Goal: Task Accomplishment & Management: Use online tool/utility

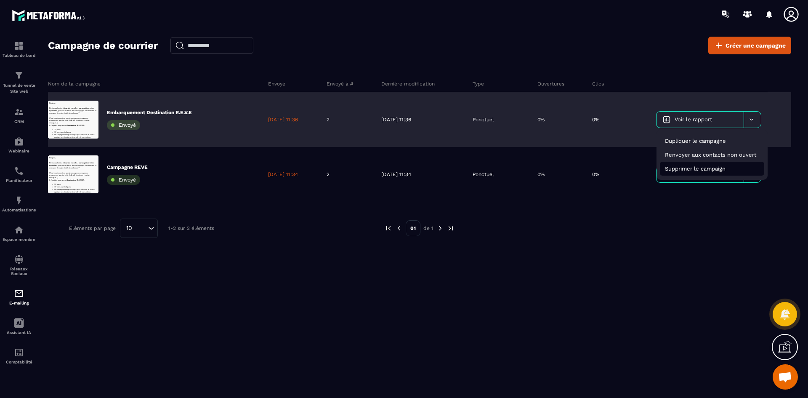
click at [705, 170] on span "Supprimer le campaign" at bounding box center [695, 168] width 61 height 6
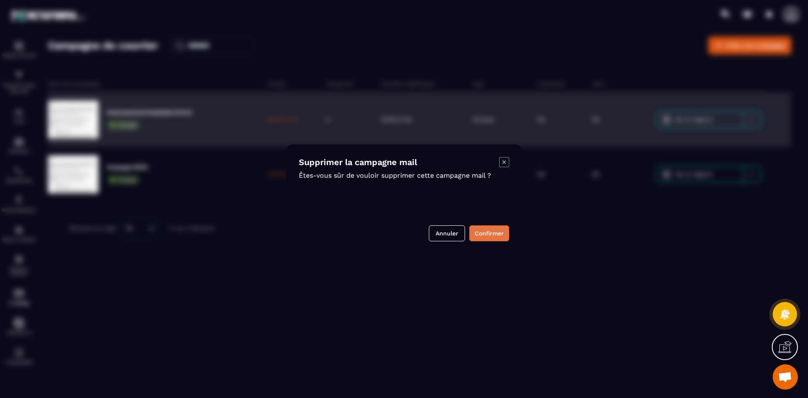
click at [493, 234] on button "Confirmer" at bounding box center [489, 233] width 40 height 16
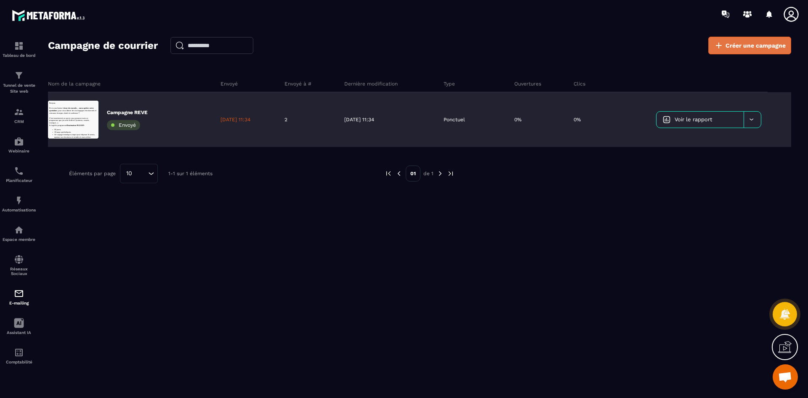
click at [735, 43] on span "Créer une campagne" at bounding box center [756, 45] width 60 height 8
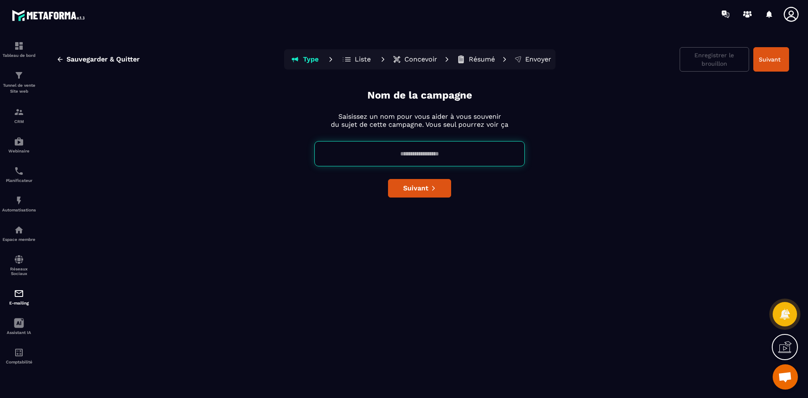
click at [435, 154] on input at bounding box center [419, 153] width 210 height 25
type input "**********"
click at [769, 59] on button "Suivant" at bounding box center [771, 59] width 36 height 24
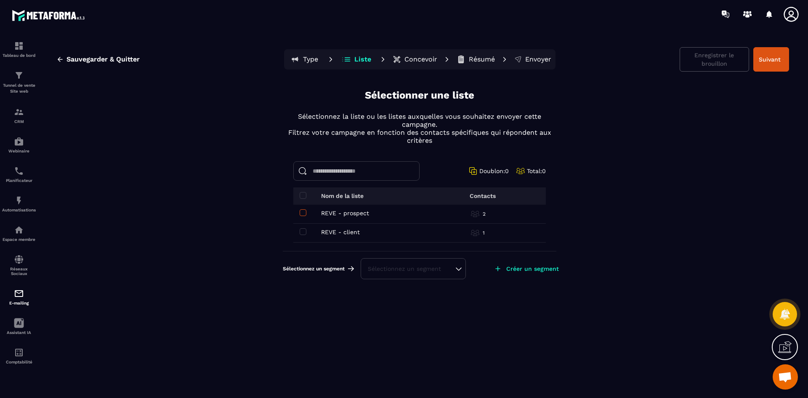
click at [304, 213] on span at bounding box center [303, 212] width 7 height 7
click at [303, 233] on span at bounding box center [303, 231] width 7 height 7
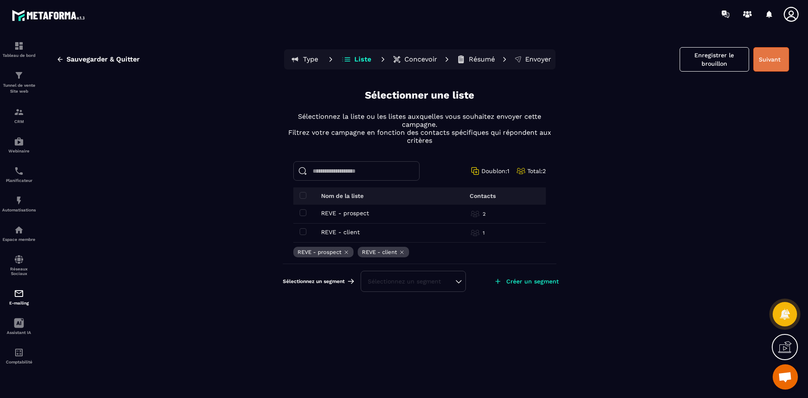
click at [767, 59] on button "Suivant" at bounding box center [771, 59] width 36 height 24
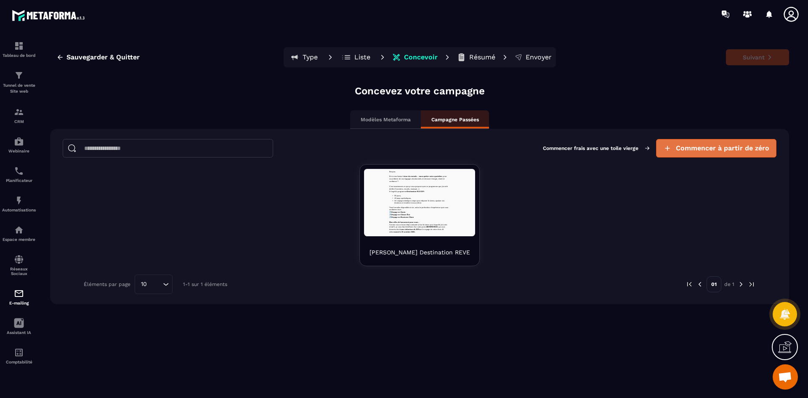
click at [726, 155] on button "Commencer à partir de zéro" at bounding box center [716, 148] width 120 height 19
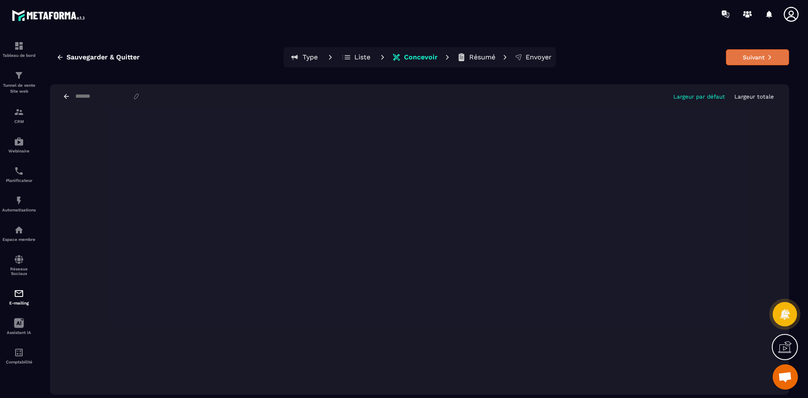
click at [755, 58] on button "Suivant" at bounding box center [757, 57] width 63 height 16
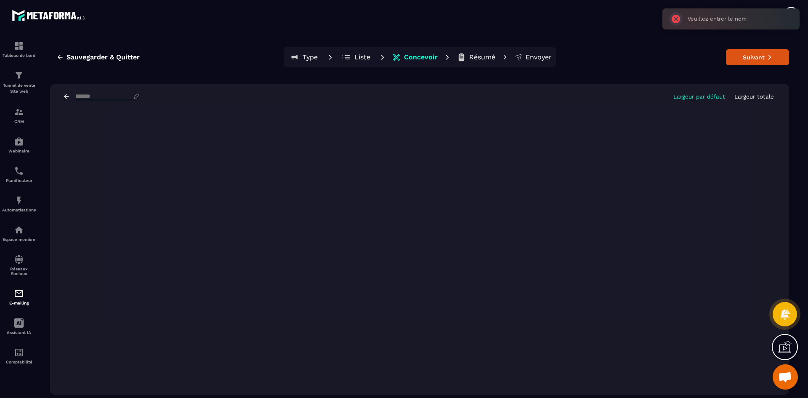
click at [83, 95] on input at bounding box center [104, 96] width 58 height 7
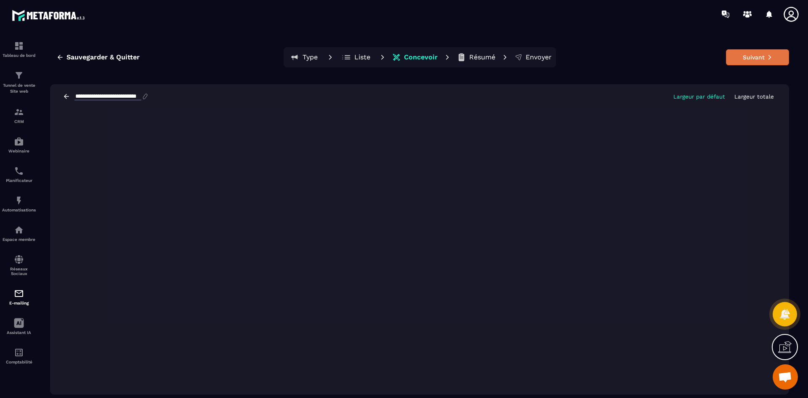
type input "**********"
click at [762, 54] on button "Suivant" at bounding box center [757, 57] width 63 height 16
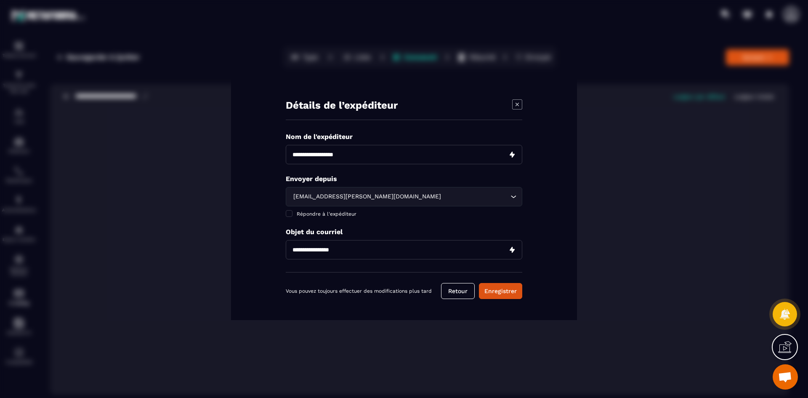
click at [393, 157] on input "Modal window" at bounding box center [404, 154] width 237 height 19
type input "**********"
click at [347, 250] on input "Modal window" at bounding box center [404, 249] width 237 height 19
type input "**********"
click at [486, 292] on button "Enregistrer" at bounding box center [500, 291] width 43 height 16
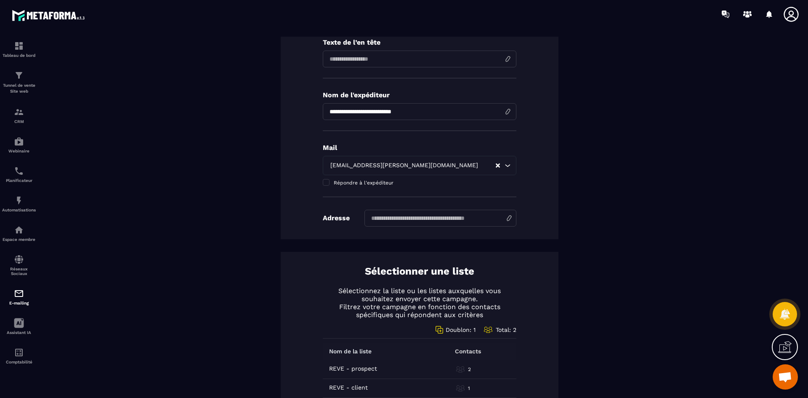
scroll to position [168, 0]
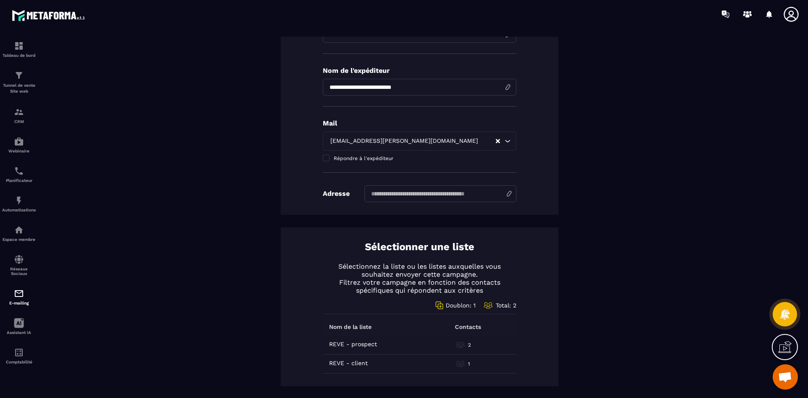
click at [399, 194] on input at bounding box center [441, 193] width 152 height 17
type input "********"
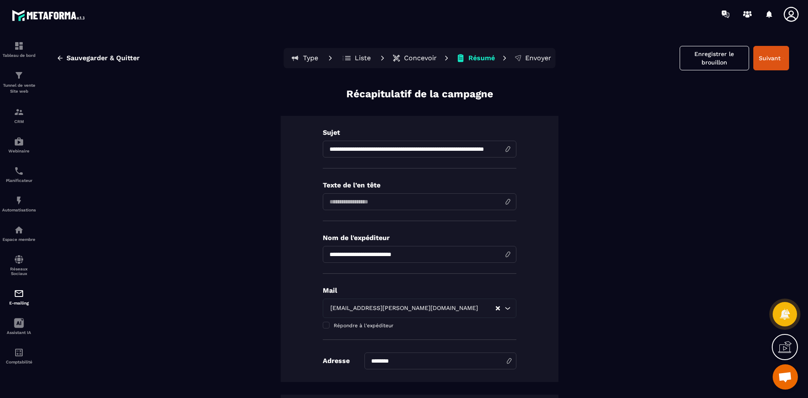
scroll to position [0, 0]
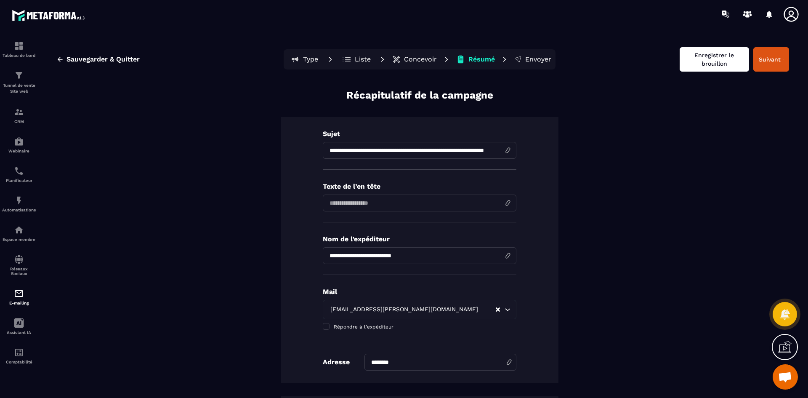
click at [709, 62] on button "Enregistrer le brouillon" at bounding box center [714, 59] width 69 height 24
click at [97, 56] on span "Sauvegarder & Quitter" at bounding box center [103, 59] width 73 height 8
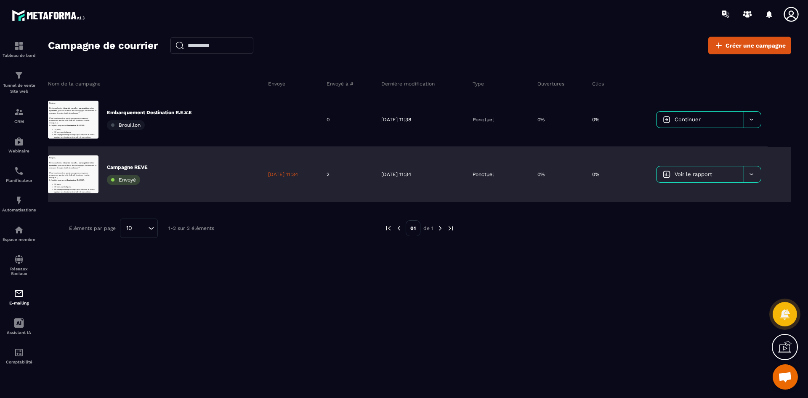
click at [756, 177] on div at bounding box center [752, 174] width 17 height 16
click at [726, 224] on span "Supprimer le campaign" at bounding box center [695, 223] width 61 height 6
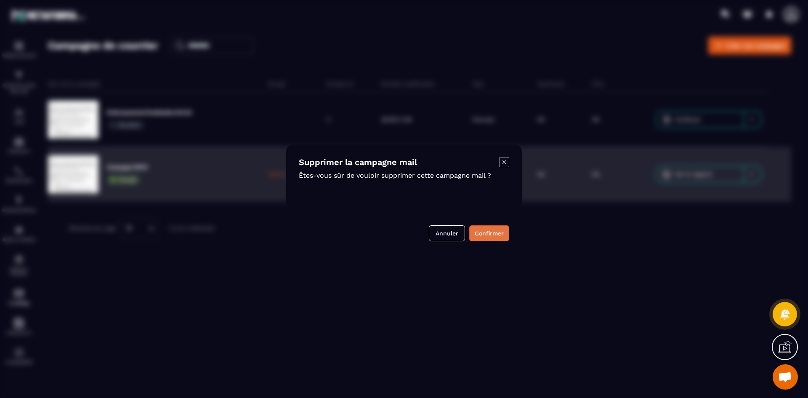
click at [487, 236] on button "Confirmer" at bounding box center [489, 233] width 40 height 16
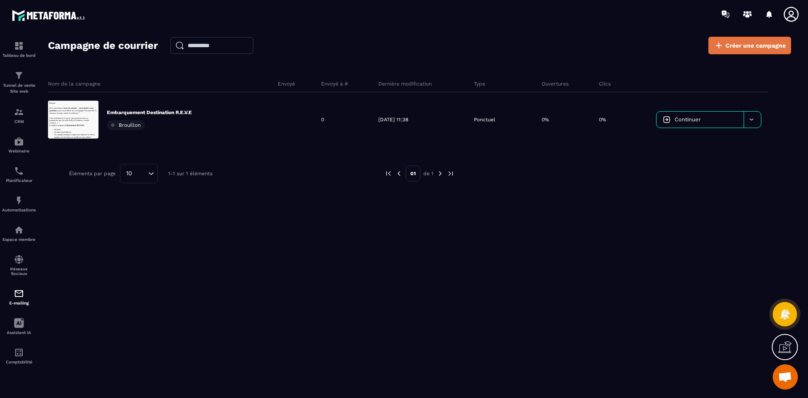
click at [759, 50] on link "Créer une campagne" at bounding box center [749, 46] width 83 height 18
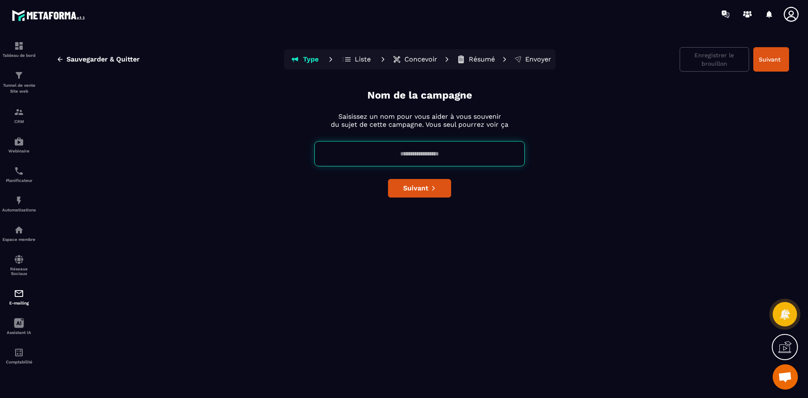
click at [426, 151] on input at bounding box center [419, 153] width 210 height 25
type input "**********"
click at [419, 189] on span "Suivant" at bounding box center [415, 188] width 25 height 8
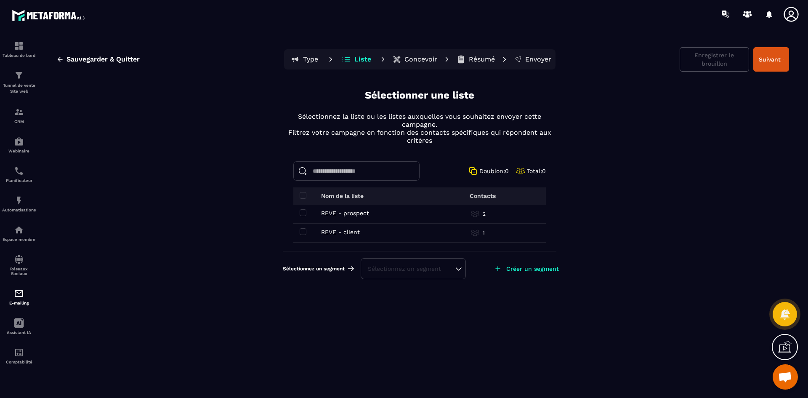
click at [304, 216] on td "REVE - prospect REVE - prospect" at bounding box center [362, 214] width 139 height 19
click at [303, 226] on td "REVE - client REVE - client" at bounding box center [362, 233] width 139 height 19
click at [303, 216] on label at bounding box center [303, 213] width 7 height 7
click at [305, 233] on span at bounding box center [303, 231] width 7 height 7
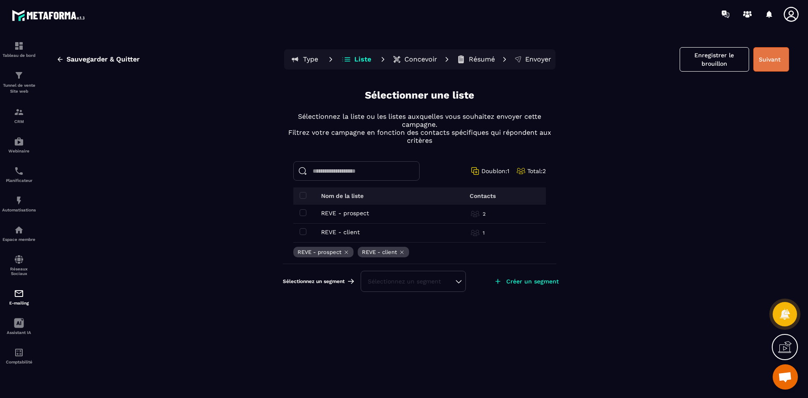
click at [774, 56] on button "Suivant" at bounding box center [771, 59] width 36 height 24
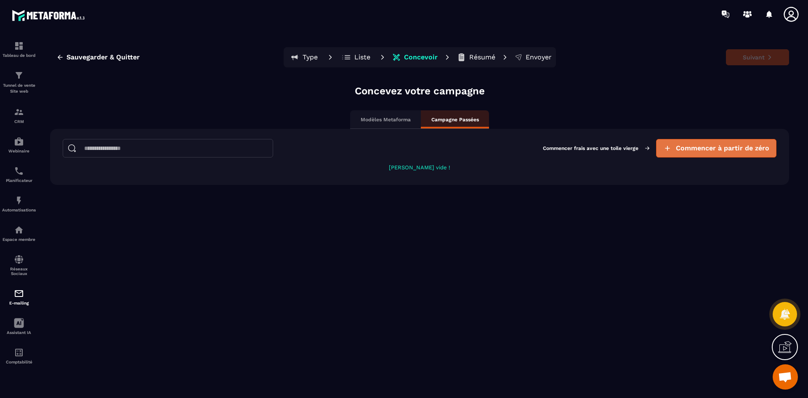
click at [705, 148] on span "Commencer à partir de zéro" at bounding box center [722, 148] width 93 height 8
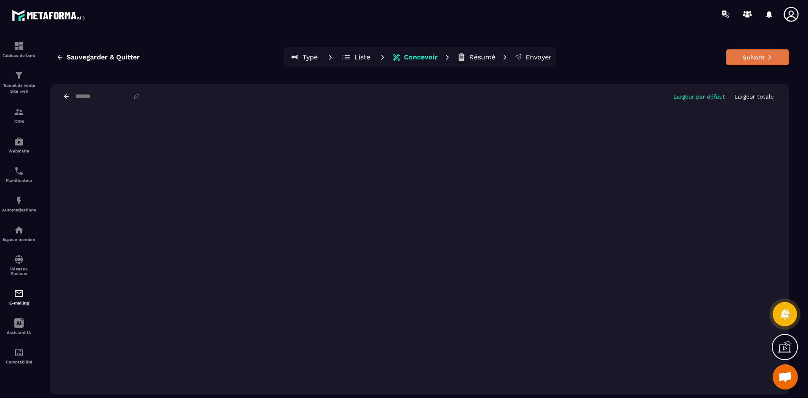
click at [764, 56] on button "Suivant" at bounding box center [757, 57] width 63 height 16
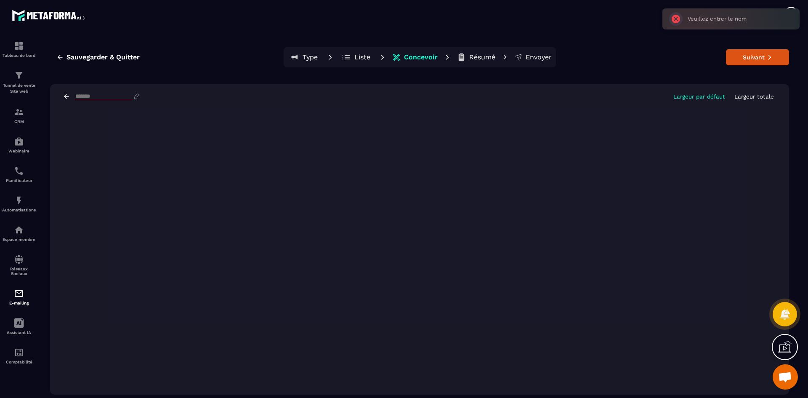
click at [118, 96] on input at bounding box center [104, 96] width 58 height 7
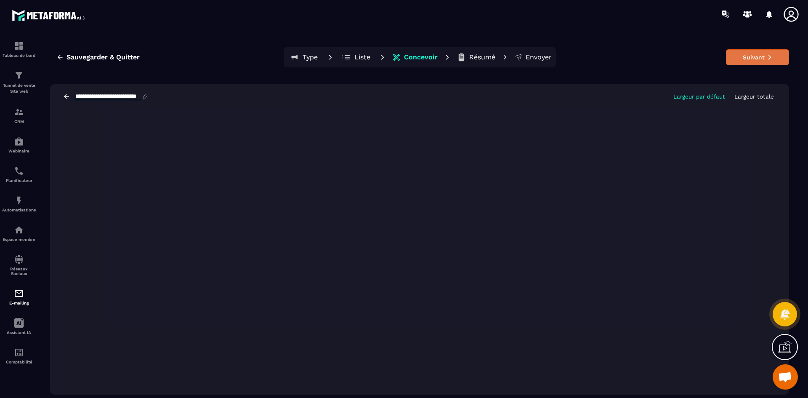
type input "**********"
click at [783, 58] on button "Suivant" at bounding box center [757, 57] width 63 height 16
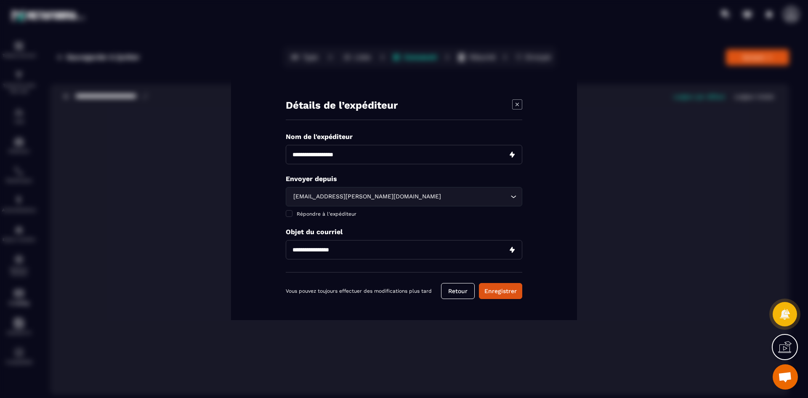
click at [332, 154] on input "Modal window" at bounding box center [404, 154] width 237 height 19
type input "**********"
click at [358, 253] on input "Modal window" at bounding box center [404, 249] width 237 height 19
type input "**********"
click at [506, 293] on button "Enregistrer" at bounding box center [500, 291] width 43 height 16
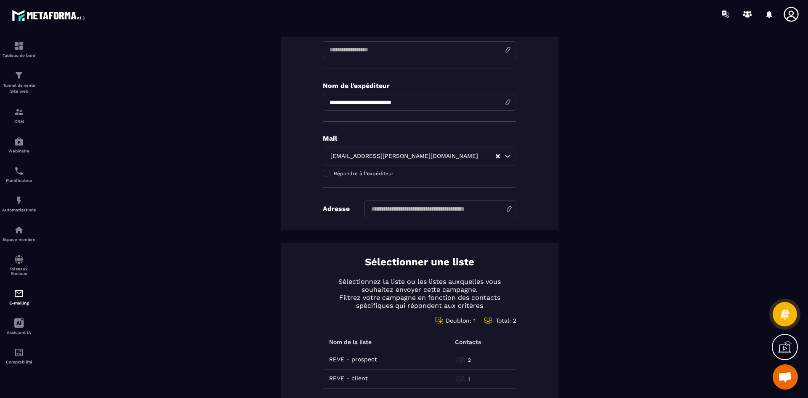
scroll to position [168, 0]
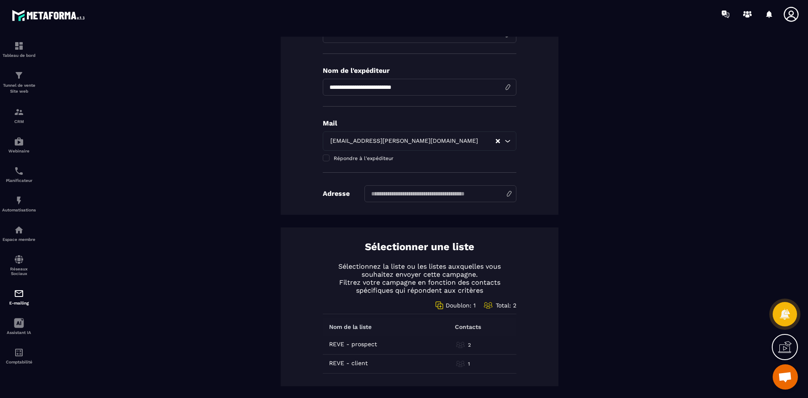
click at [393, 195] on input at bounding box center [441, 193] width 152 height 17
type input "********"
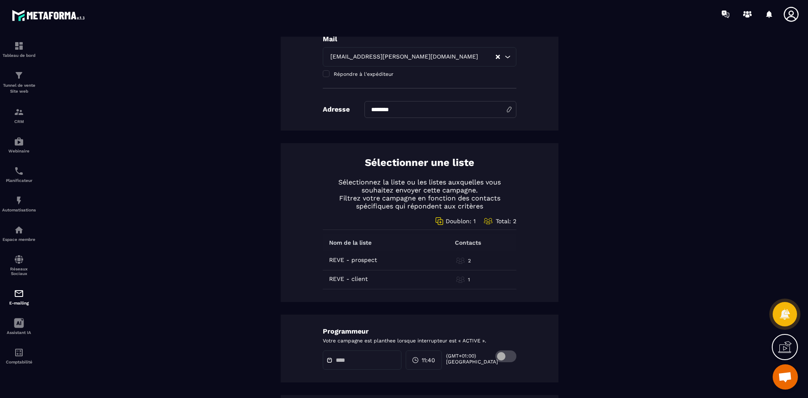
scroll to position [0, 0]
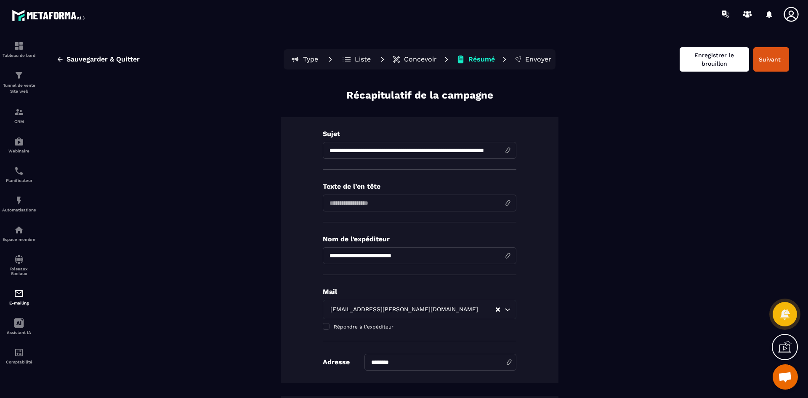
click at [714, 56] on button "Enregistrer le brouillon" at bounding box center [714, 59] width 69 height 24
click at [116, 57] on span "Sauvegarder & Quitter" at bounding box center [103, 59] width 73 height 8
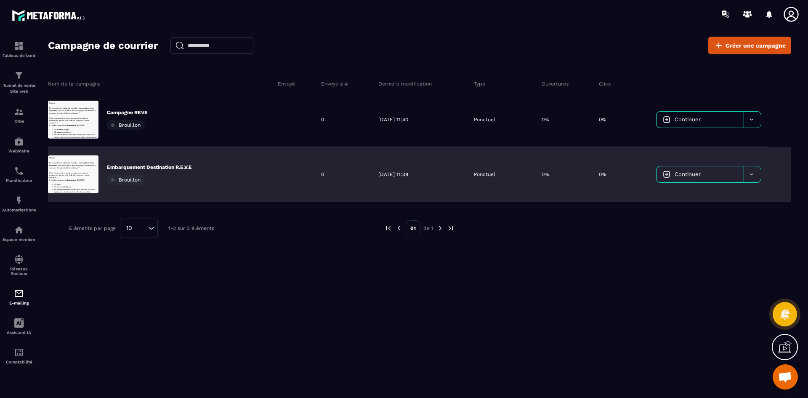
click at [753, 171] on icon at bounding box center [751, 174] width 6 height 6
click at [735, 195] on div "Supprimer le campaign" at bounding box center [712, 196] width 104 height 14
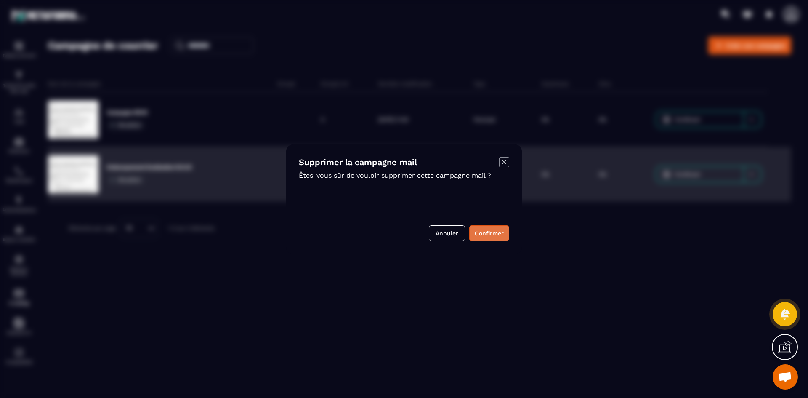
click at [477, 234] on button "Confirmer" at bounding box center [489, 233] width 40 height 16
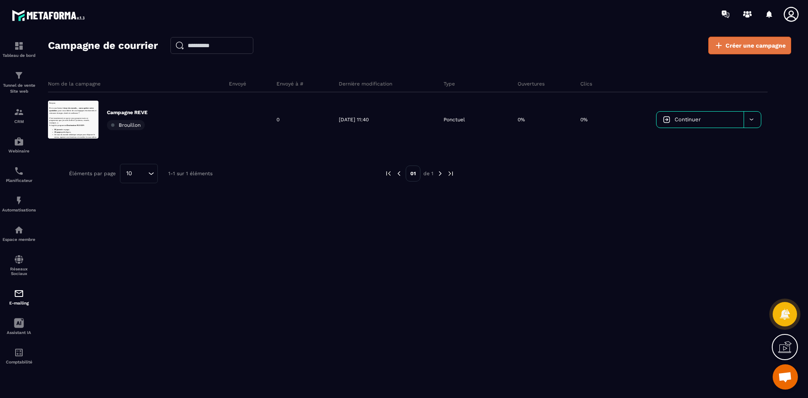
click at [753, 48] on span "Créer une campagne" at bounding box center [756, 45] width 60 height 8
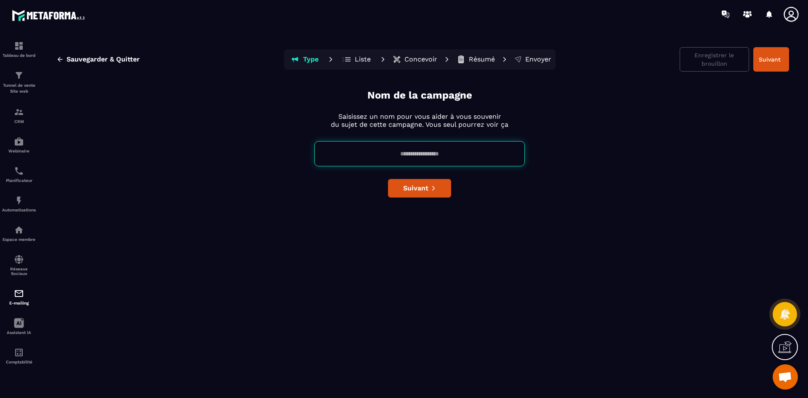
click at [445, 156] on input at bounding box center [419, 153] width 210 height 25
type input "**********"
click at [768, 67] on button "Suivant" at bounding box center [771, 59] width 36 height 24
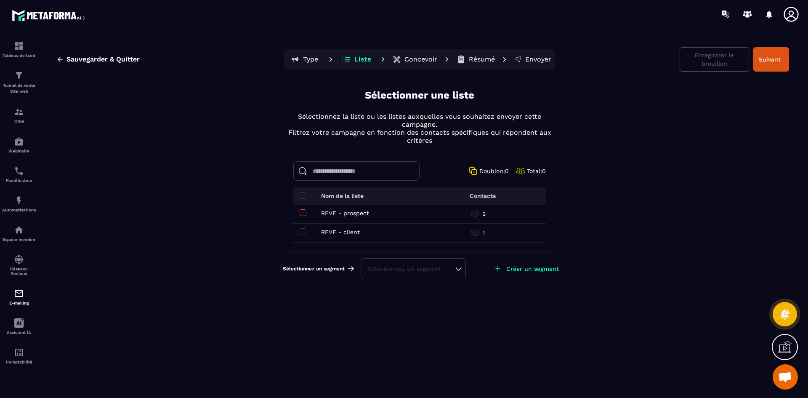
click at [301, 212] on span at bounding box center [303, 212] width 7 height 7
click at [302, 233] on span at bounding box center [303, 231] width 7 height 7
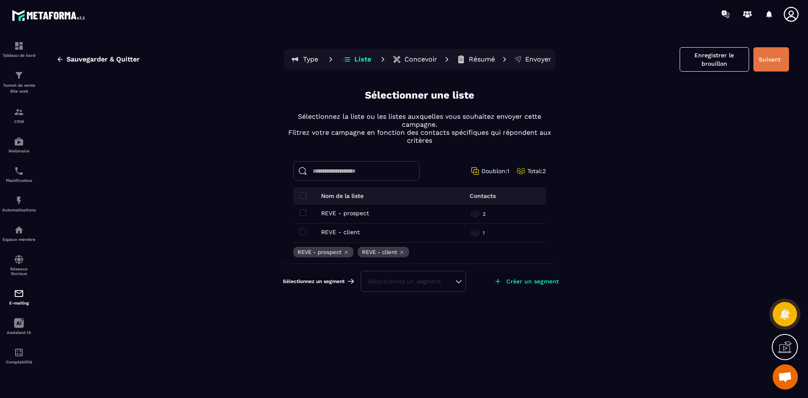
click at [767, 60] on button "Suivant" at bounding box center [771, 59] width 36 height 24
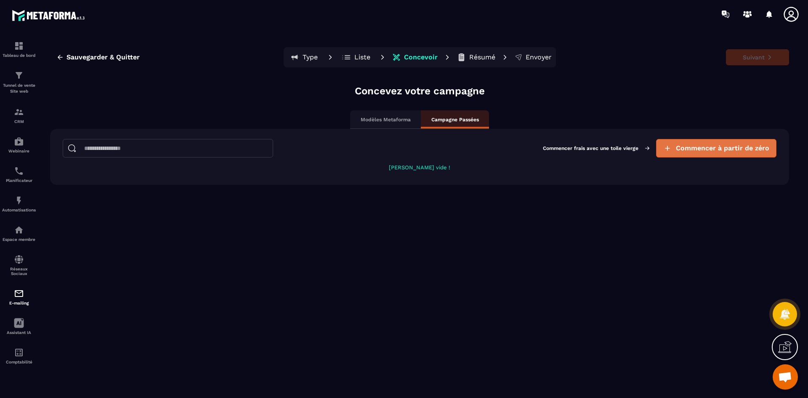
click at [710, 148] on span "Commencer à partir de zéro" at bounding box center [722, 148] width 93 height 8
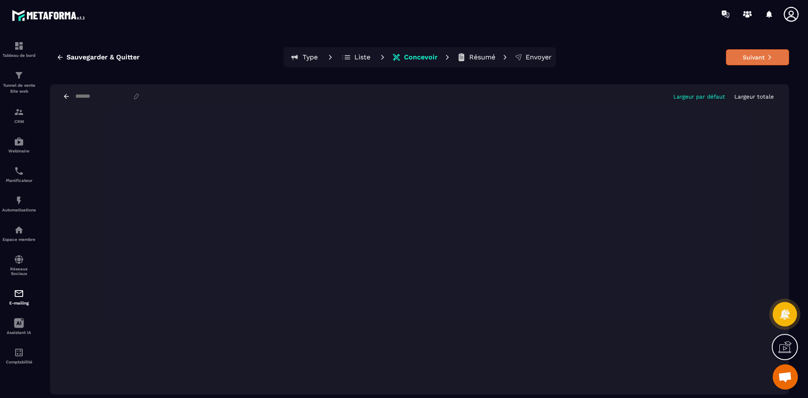
click at [776, 60] on button "Suivant" at bounding box center [757, 57] width 63 height 16
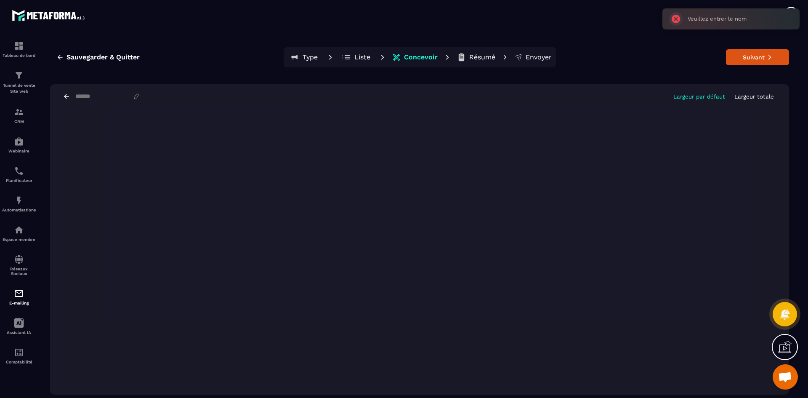
click at [86, 95] on input at bounding box center [104, 96] width 58 height 7
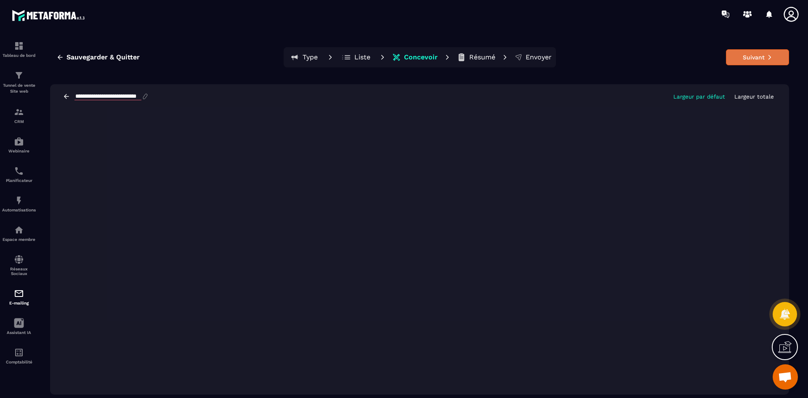
type input "**********"
click at [758, 53] on button "Suivant" at bounding box center [757, 57] width 63 height 16
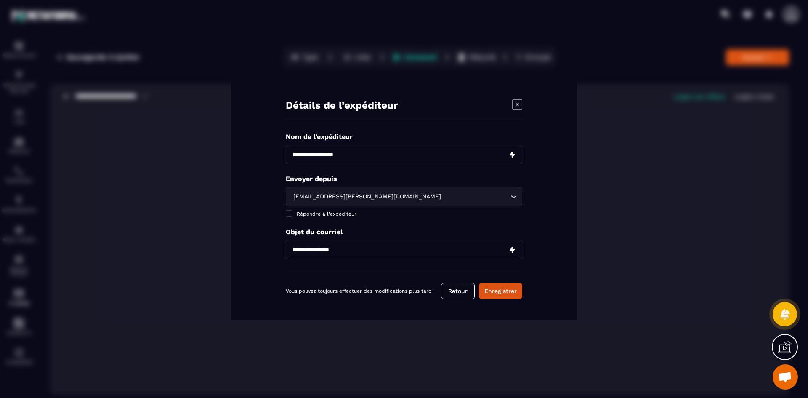
click at [349, 156] on input "Modal window" at bounding box center [404, 154] width 237 height 19
type input "**********"
click at [343, 249] on input "Modal window" at bounding box center [404, 249] width 237 height 19
type input "**********"
click at [499, 293] on button "Enregistrer" at bounding box center [500, 291] width 43 height 16
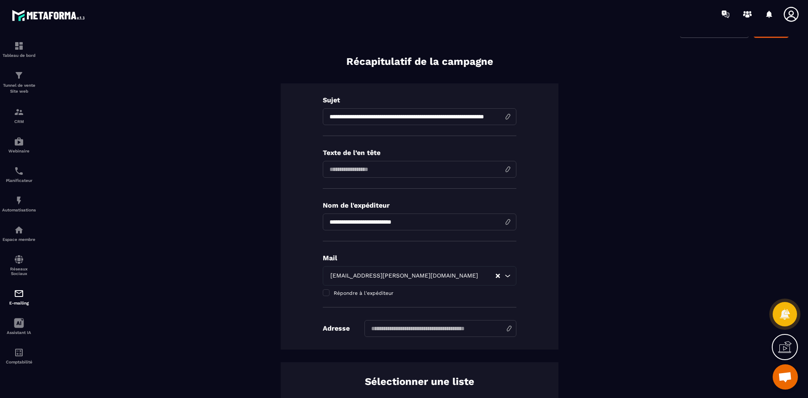
scroll to position [126, 0]
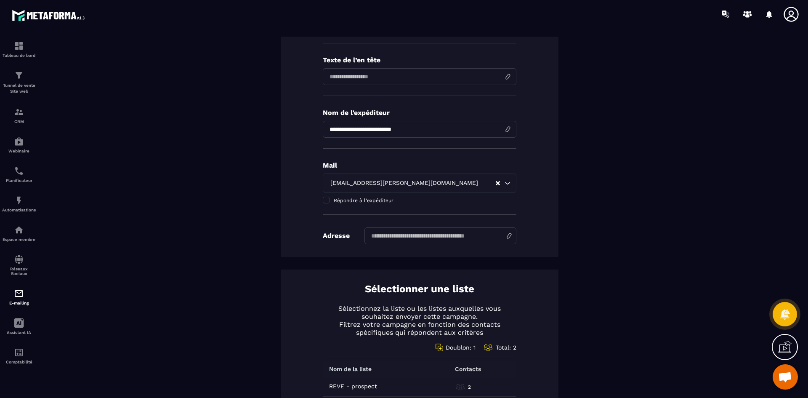
click at [397, 233] on input at bounding box center [441, 235] width 152 height 17
type input "********"
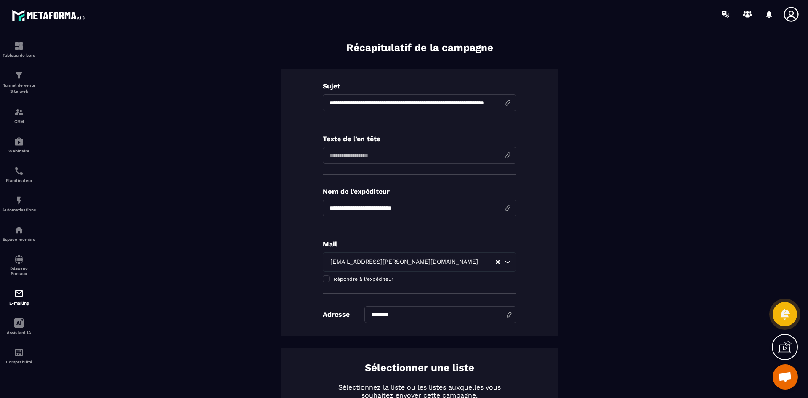
scroll to position [0, 0]
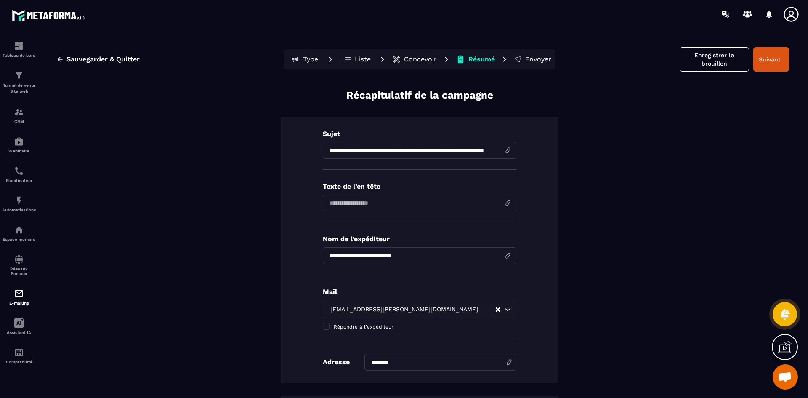
drag, startPoint x: 719, startPoint y: 58, endPoint x: 700, endPoint y: 61, distance: 19.7
click at [718, 58] on button "Enregistrer le brouillon" at bounding box center [714, 59] width 69 height 24
click at [81, 59] on span "Sauvegarder & Quitter" at bounding box center [103, 59] width 73 height 8
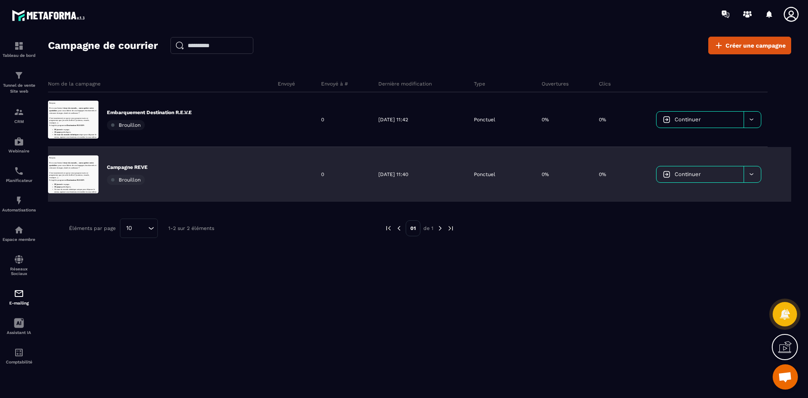
click at [753, 170] on div at bounding box center [752, 174] width 17 height 16
click at [722, 198] on span "Supprimer le campaign" at bounding box center [695, 195] width 61 height 6
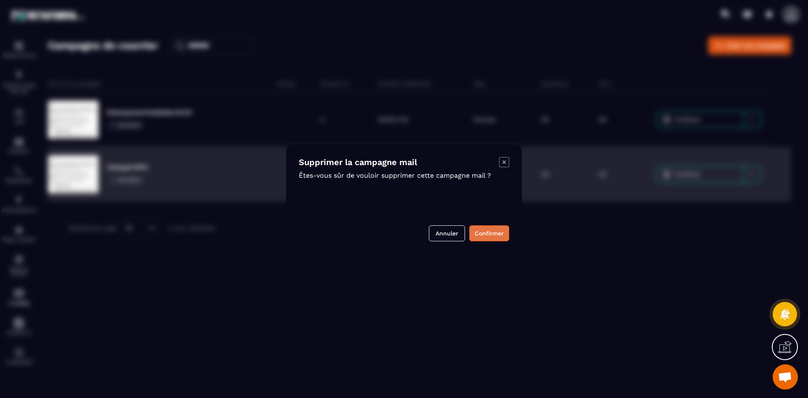
click at [498, 232] on button "Confirmer" at bounding box center [489, 233] width 40 height 16
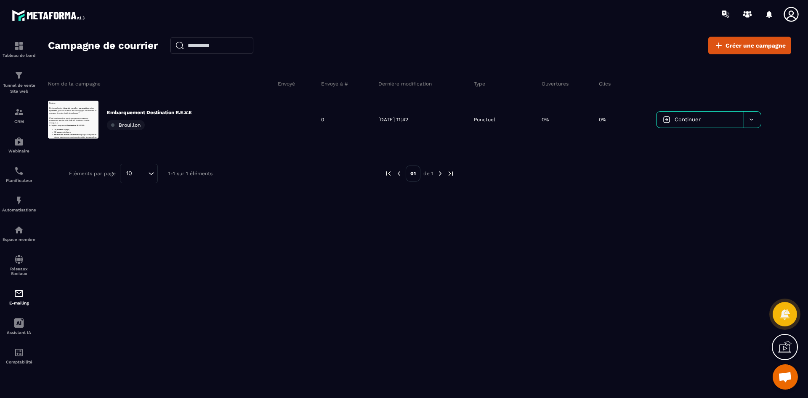
click at [544, 299] on div "Campagne de courrier Créer une campagne Nom de la campagne Envoyé Envoyé à # De…" at bounding box center [419, 221] width 743 height 368
click at [791, 15] on icon at bounding box center [791, 14] width 15 height 15
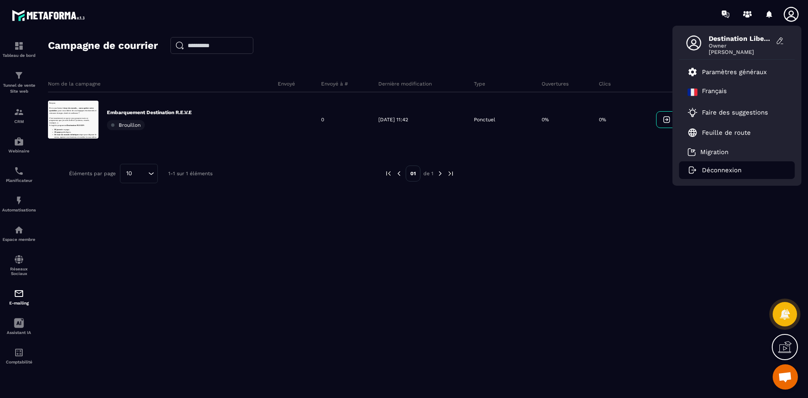
click at [724, 168] on p "Déconnexion" at bounding box center [722, 170] width 40 height 8
